Goal: Task Accomplishment & Management: Manage account settings

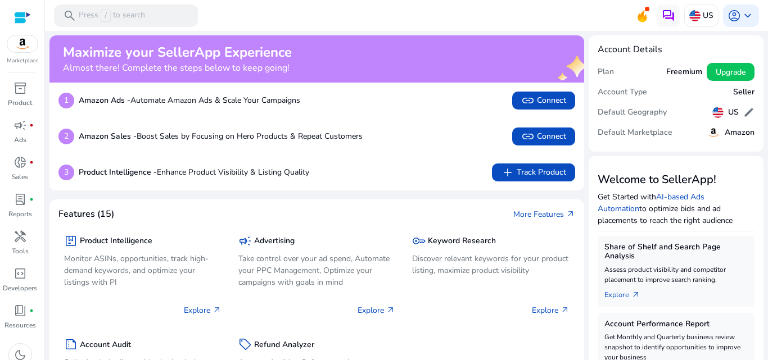
click at [292, 14] on mat-toolbar "search Press / to search US account_circle keyboard_arrow_down" at bounding box center [406, 15] width 723 height 31
click at [25, 16] on div at bounding box center [22, 17] width 17 height 13
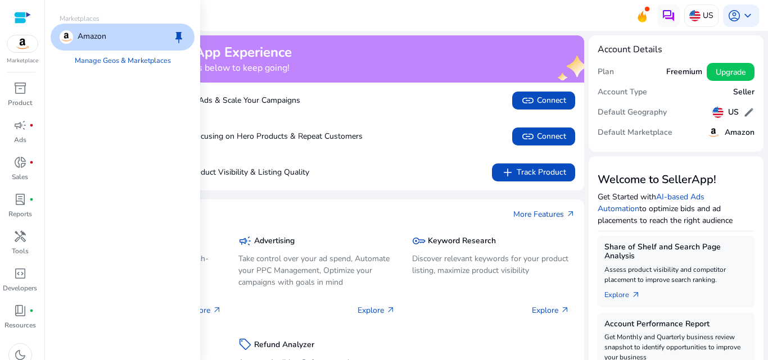
click at [17, 50] on img at bounding box center [22, 43] width 30 height 17
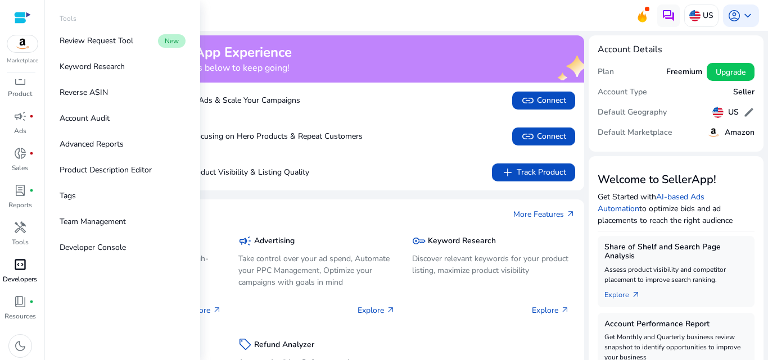
scroll to position [11, 0]
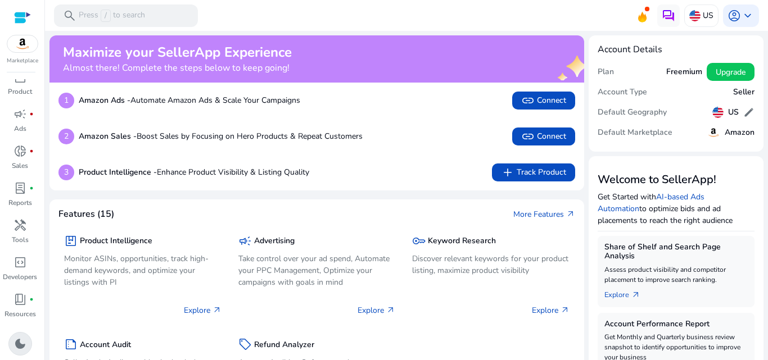
click at [21, 347] on span "dark_mode" at bounding box center [19, 343] width 13 height 13
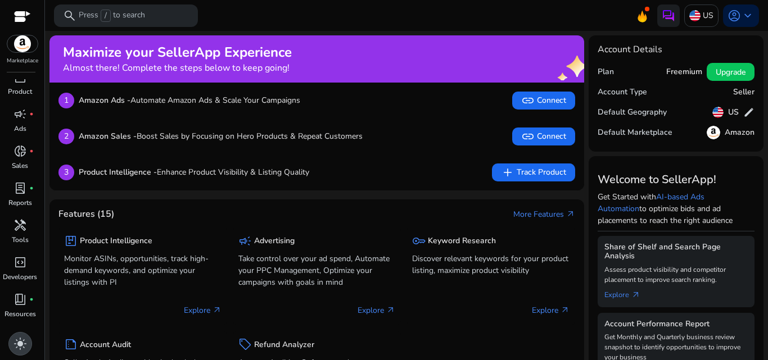
scroll to position [0, 0]
click at [21, 344] on span "light_mode" at bounding box center [19, 343] width 13 height 13
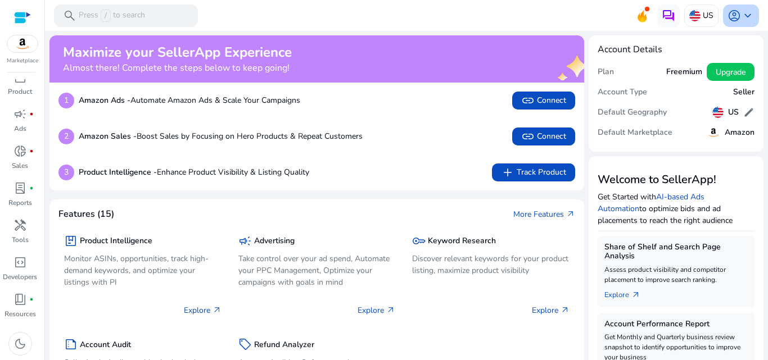
click at [743, 13] on span "keyboard_arrow_down" at bounding box center [747, 15] width 13 height 13
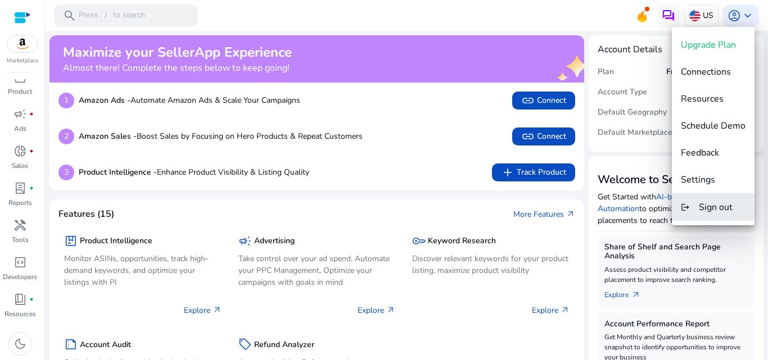
click at [710, 210] on span "Sign out" at bounding box center [715, 207] width 34 height 12
